Goal: Navigation & Orientation: Go to known website

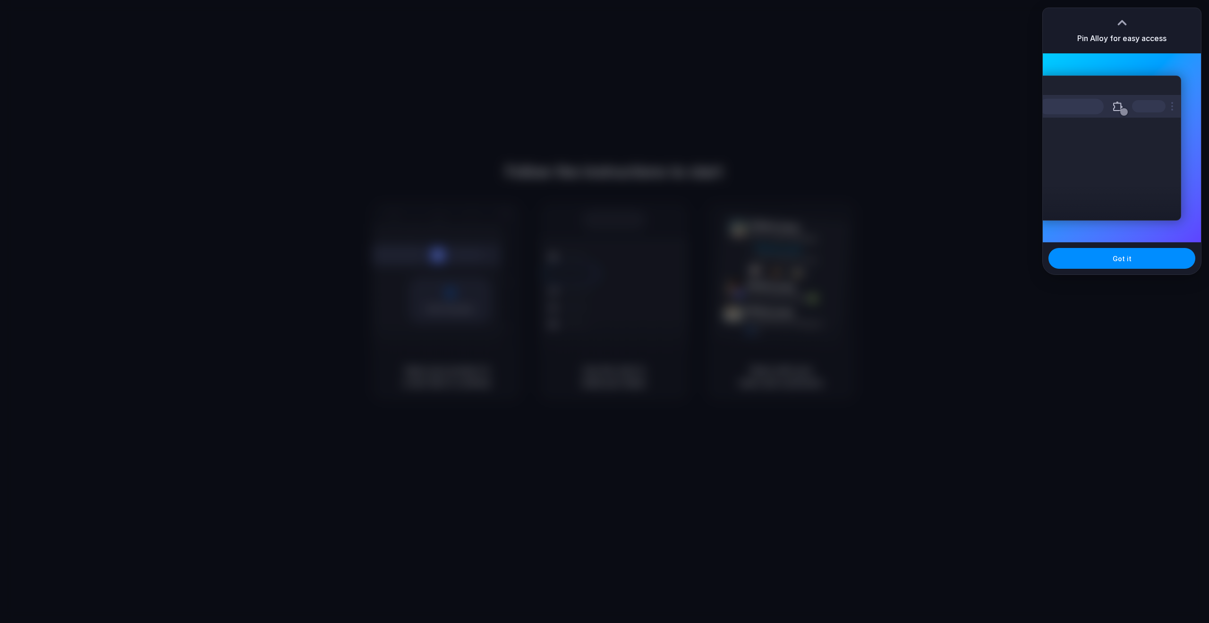
click at [934, 78] on div at bounding box center [604, 311] width 1209 height 623
click at [1128, 17] on div at bounding box center [1122, 23] width 14 height 14
